Goal: Find specific page/section: Find specific page/section

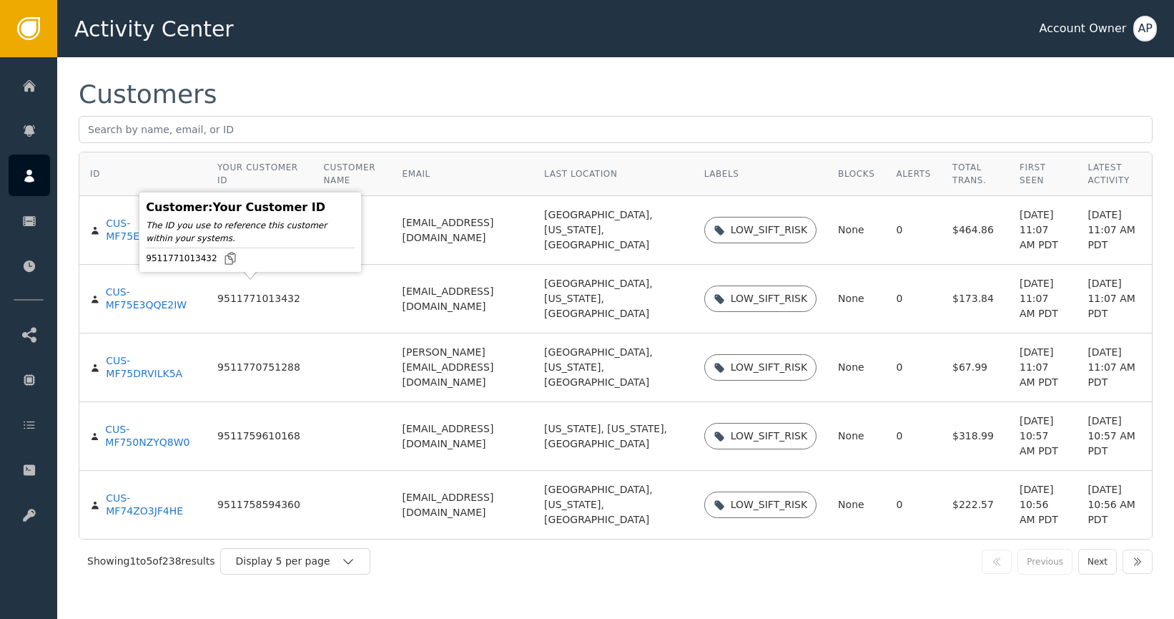
scroll to position [87, 0]
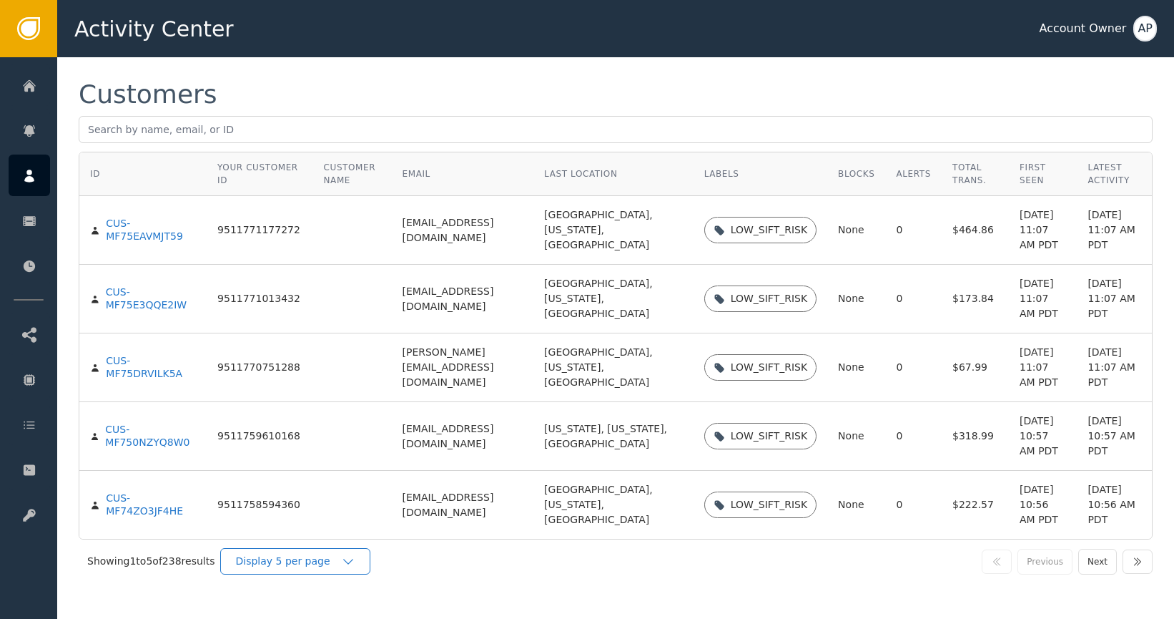
click at [304, 563] on div "Display 5 per page" at bounding box center [288, 560] width 106 height 15
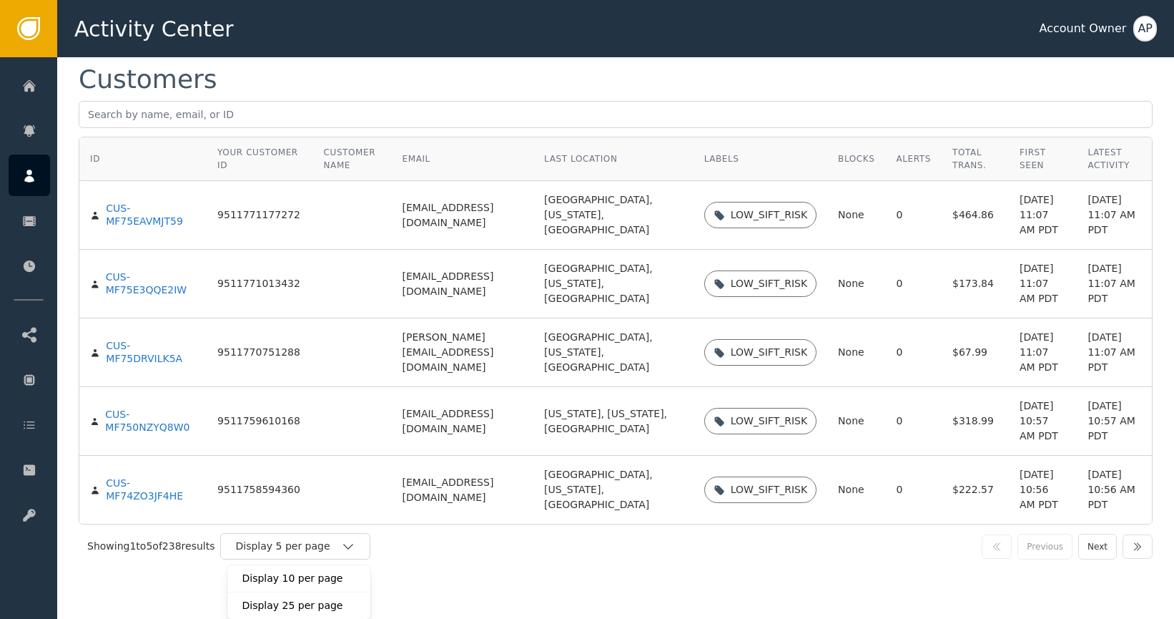
scroll to position [102, 0]
click at [340, 609] on div "Display 25 per page" at bounding box center [299, 605] width 114 height 15
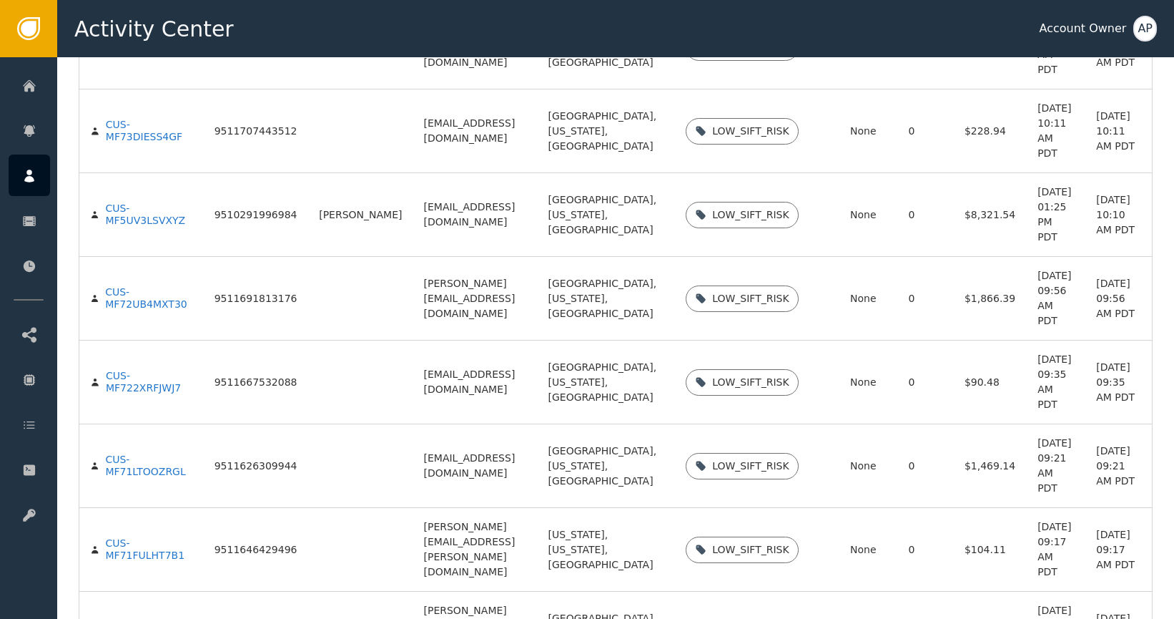
scroll to position [1205, 0]
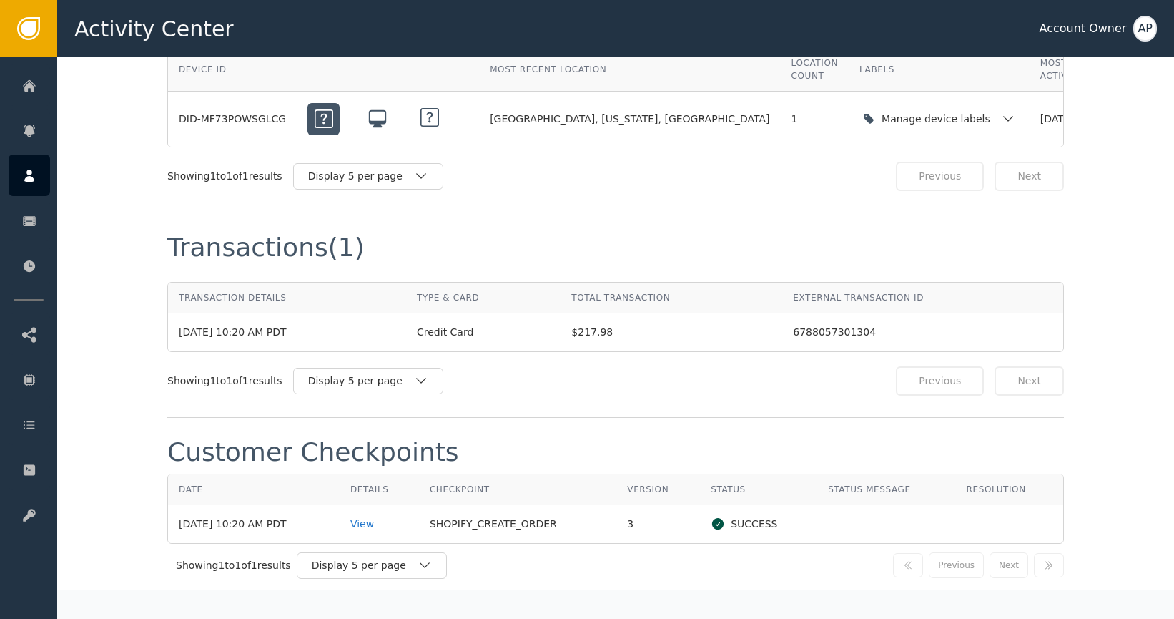
scroll to position [1263, 0]
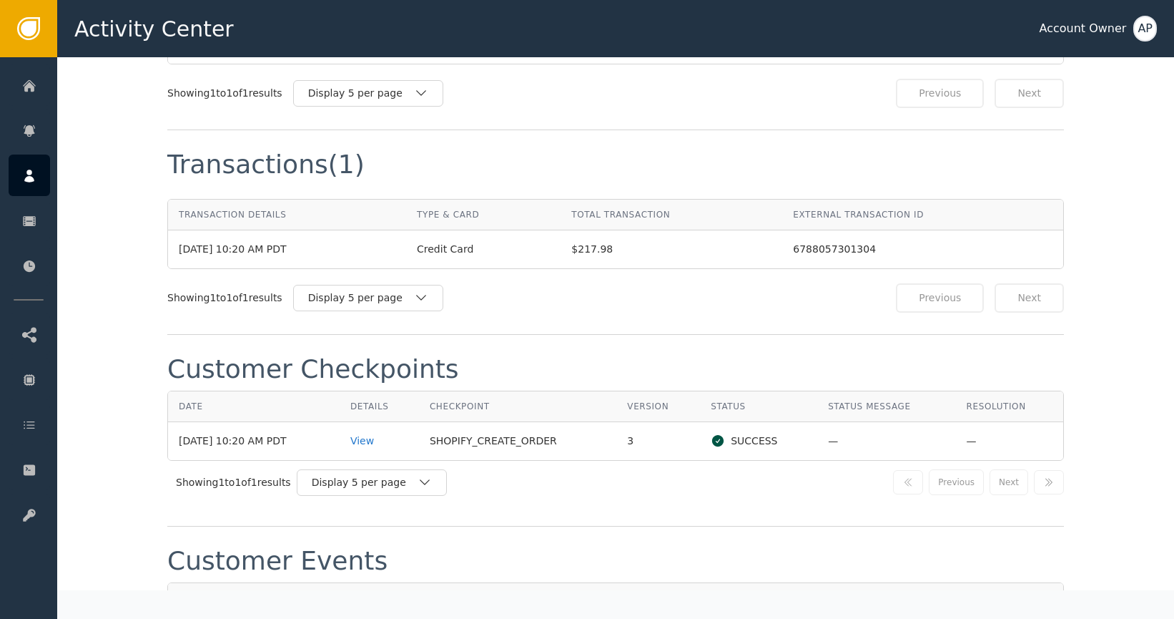
drag, startPoint x: 639, startPoint y: 261, endPoint x: 631, endPoint y: 260, distance: 8.0
click at [636, 257] on span "$217.98" at bounding box center [671, 249] width 200 height 15
drag, startPoint x: 631, startPoint y: 260, endPoint x: 578, endPoint y: 258, distance: 52.9
click at [576, 257] on td "$217.98" at bounding box center [672, 249] width 222 height 38
copy span "$217.98"
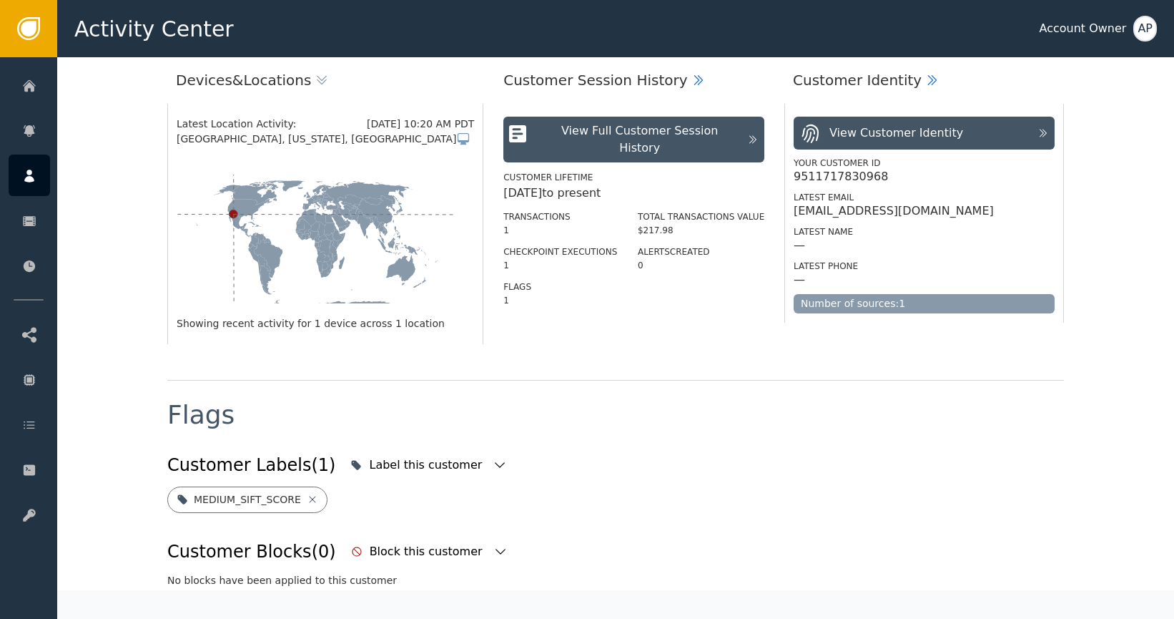
scroll to position [11, 0]
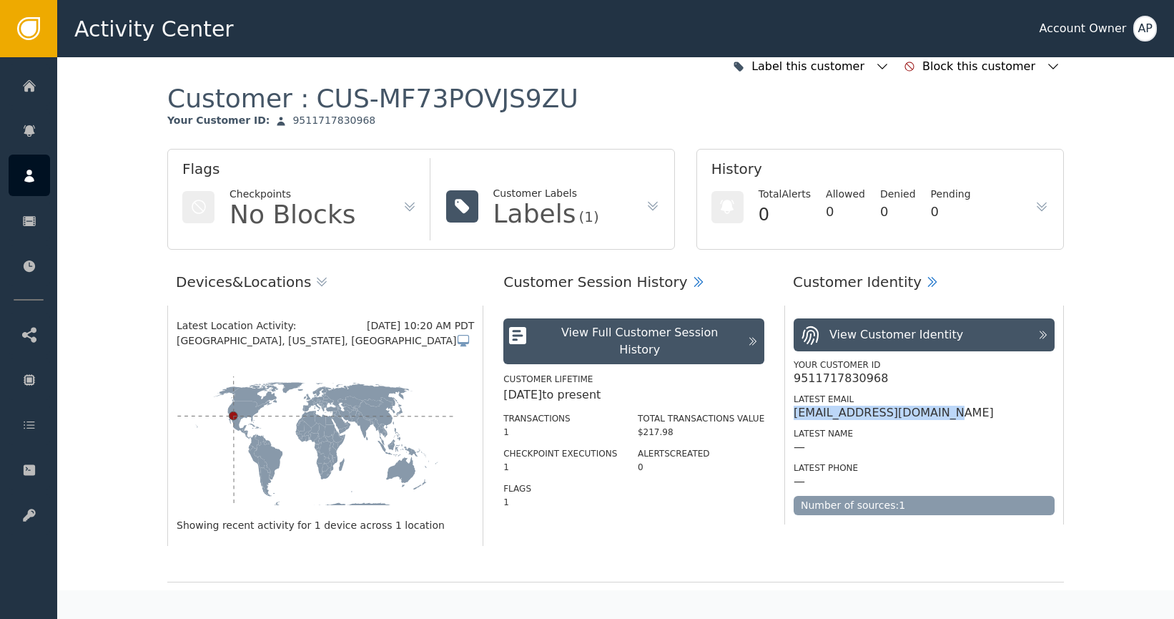
drag, startPoint x: 956, startPoint y: 413, endPoint x: 791, endPoint y: 416, distance: 165.2
click at [794, 415] on div "[EMAIL_ADDRESS][DOMAIN_NAME]" at bounding box center [924, 412] width 261 height 14
copy div "[EMAIL_ADDRESS][DOMAIN_NAME]"
